Goal: Find specific page/section: Find specific page/section

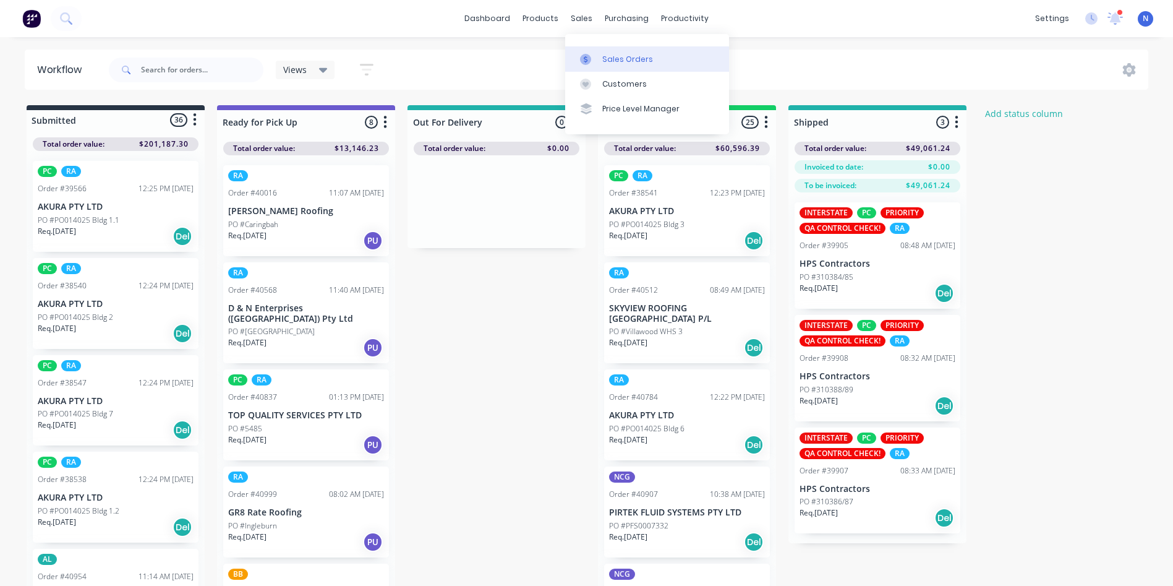
drag, startPoint x: 0, startPoint y: 0, endPoint x: 623, endPoint y: 58, distance: 625.6
click at [623, 58] on div "Sales Orders" at bounding box center [627, 59] width 51 height 11
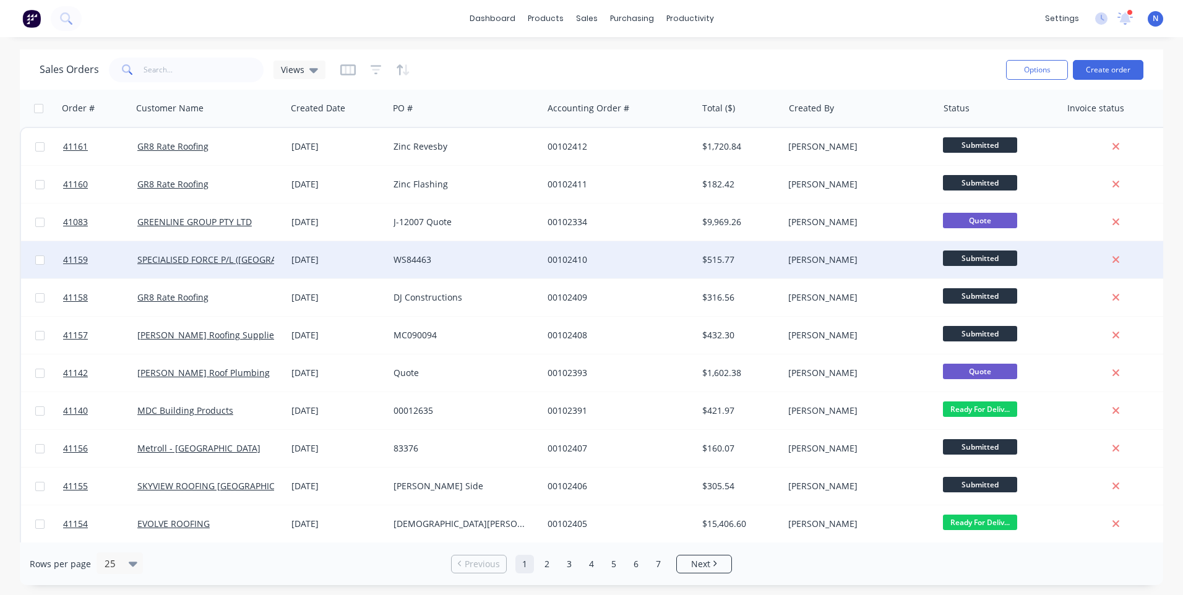
click at [642, 255] on div "00102410" at bounding box center [615, 260] width 137 height 12
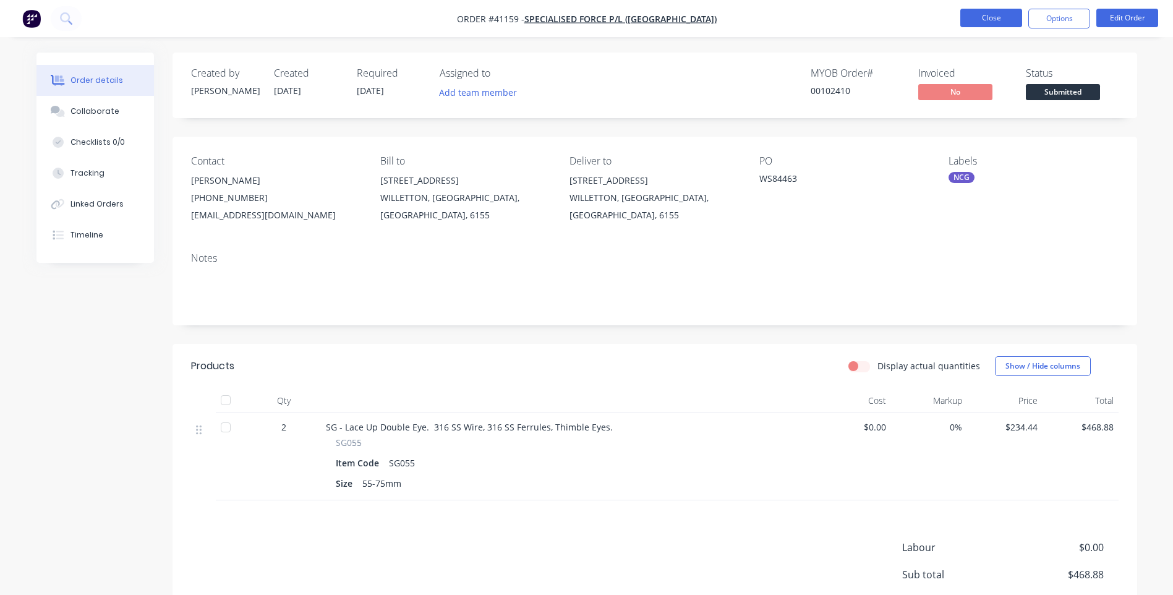
click at [975, 20] on button "Close" at bounding box center [992, 18] width 62 height 19
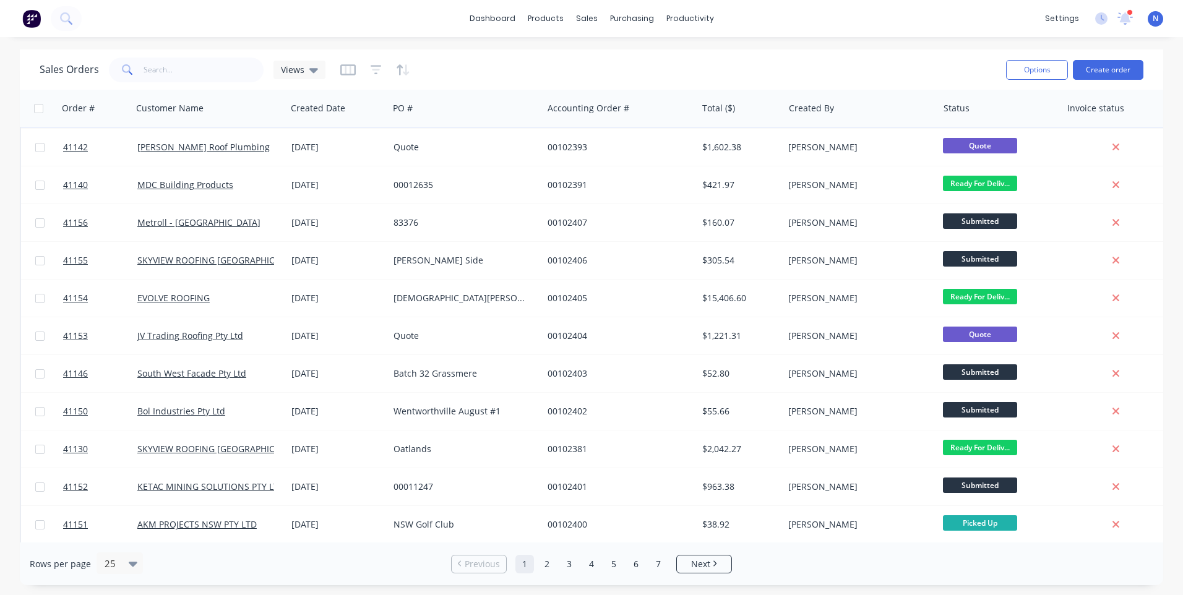
scroll to position [247, 0]
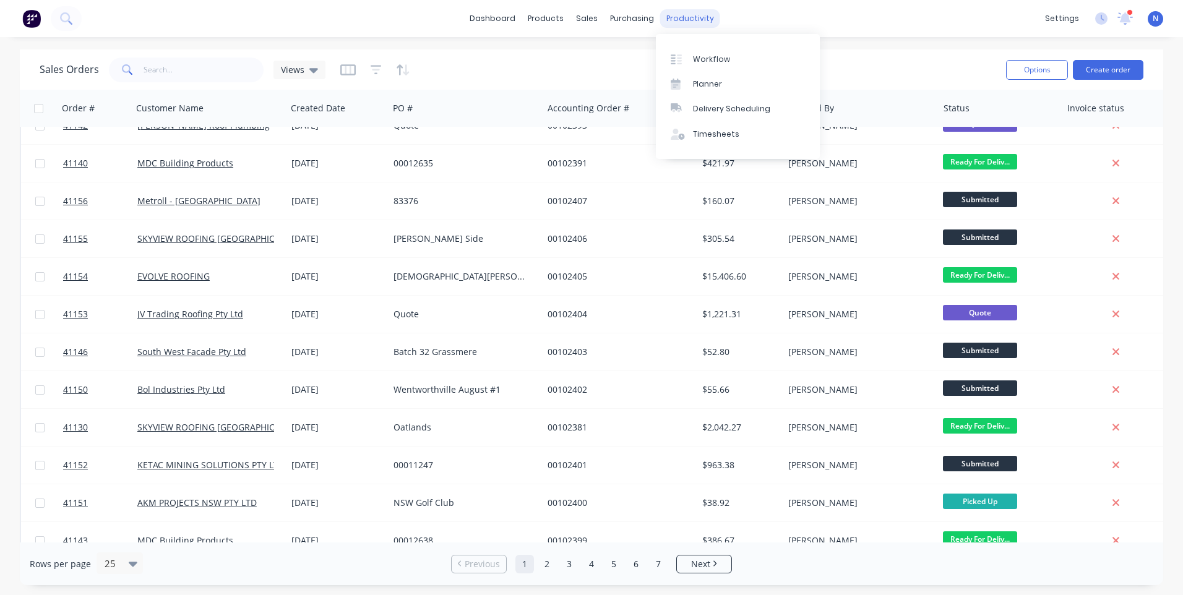
click at [685, 22] on div "productivity" at bounding box center [690, 18] width 60 height 19
click at [720, 58] on div "Workflow" at bounding box center [711, 59] width 37 height 11
